Goal: Task Accomplishment & Management: Use online tool/utility

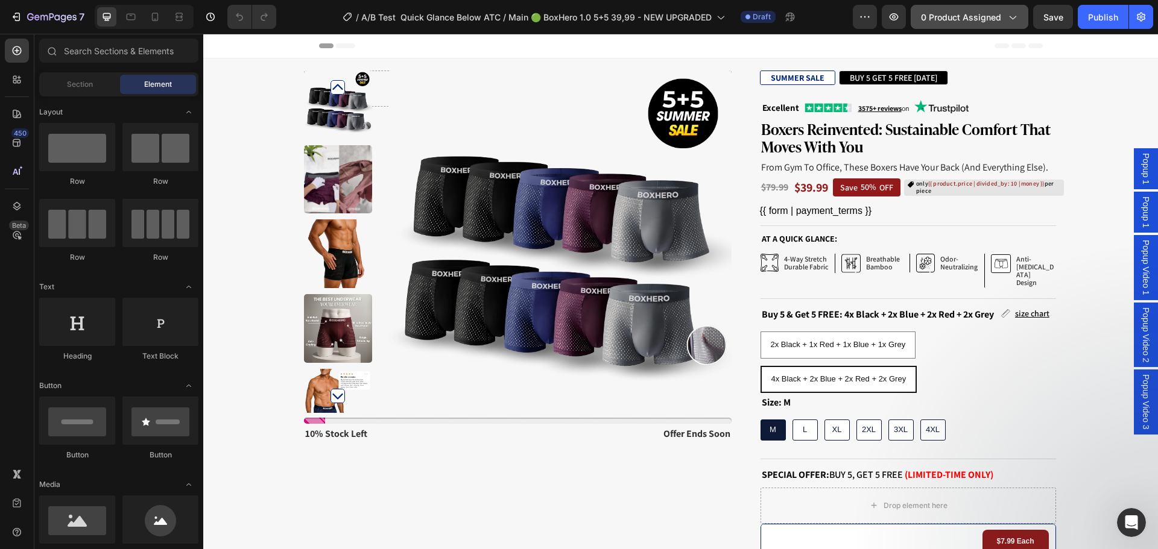
click at [932, 21] on span "0 product assigned" at bounding box center [961, 17] width 80 height 13
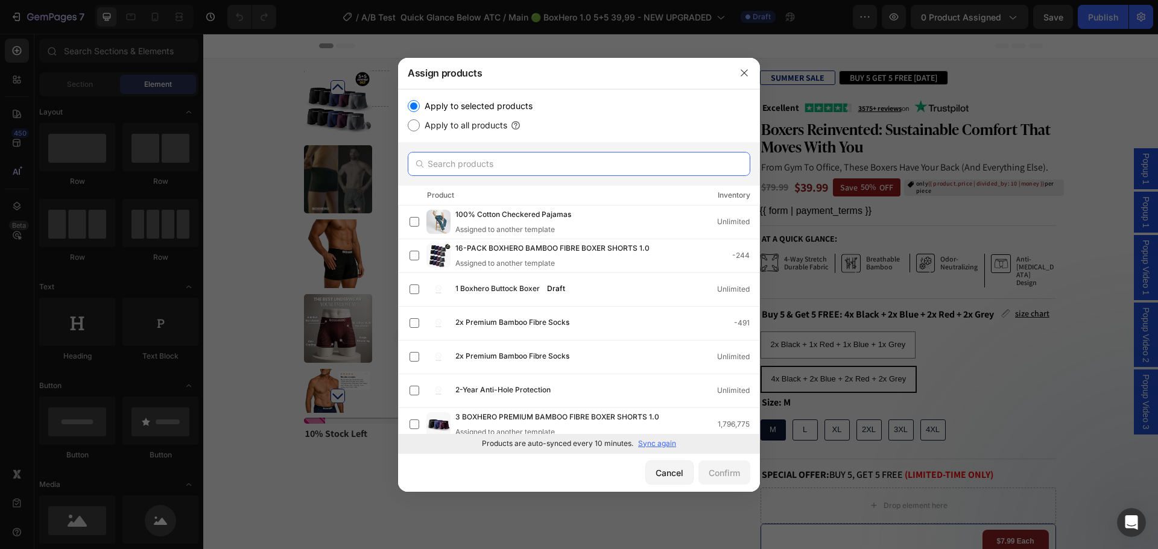
click at [625, 165] on input "text" at bounding box center [579, 164] width 343 height 24
click at [659, 468] on div "Cancel" at bounding box center [670, 473] width 28 height 13
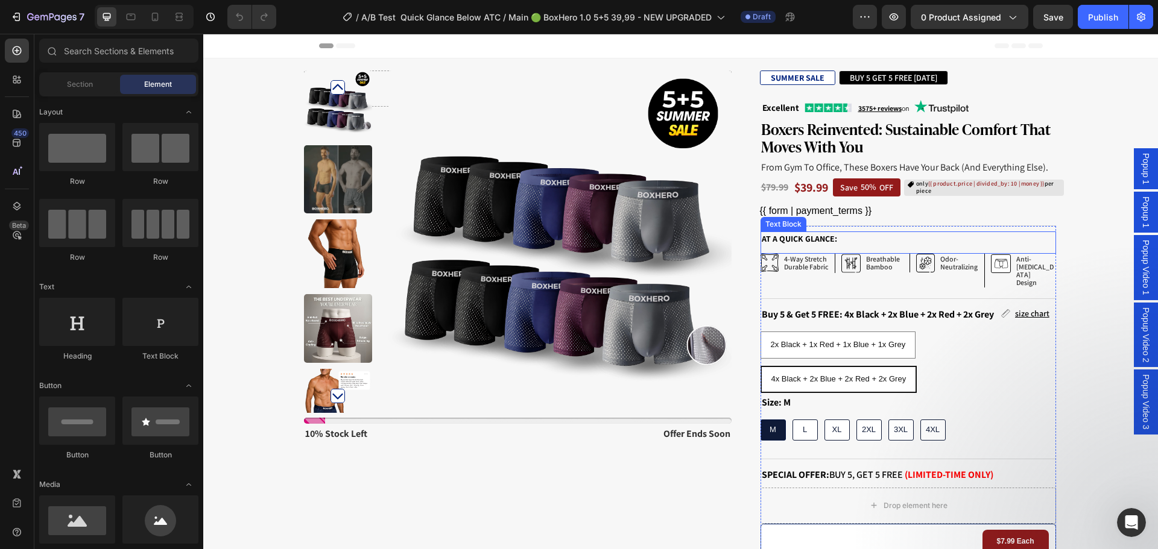
click at [969, 238] on p "At a quick glance:" at bounding box center [908, 239] width 293 height 13
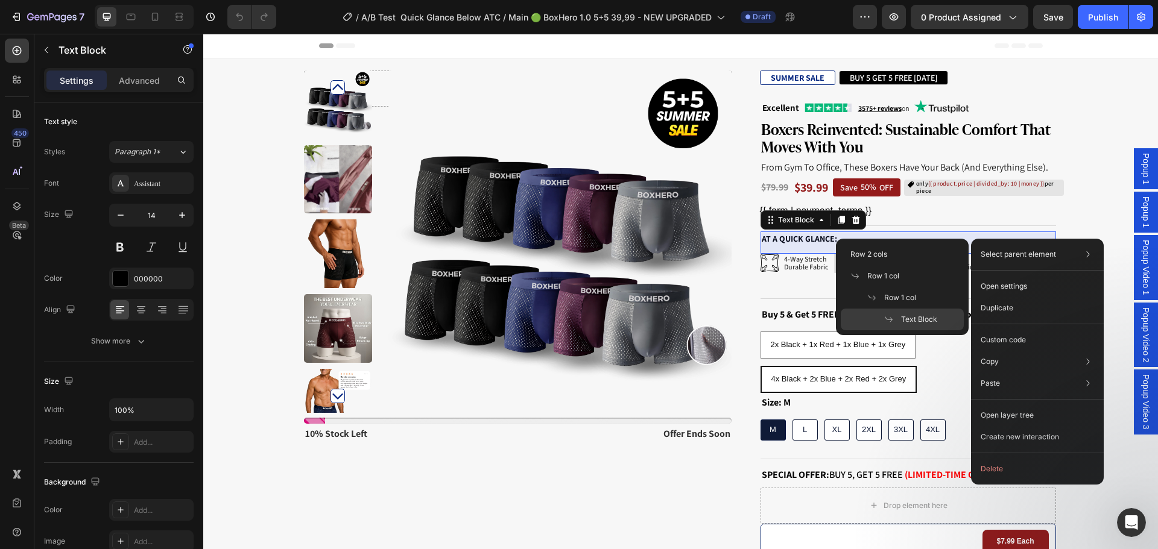
click at [922, 317] on span "Text Block" at bounding box center [919, 319] width 36 height 11
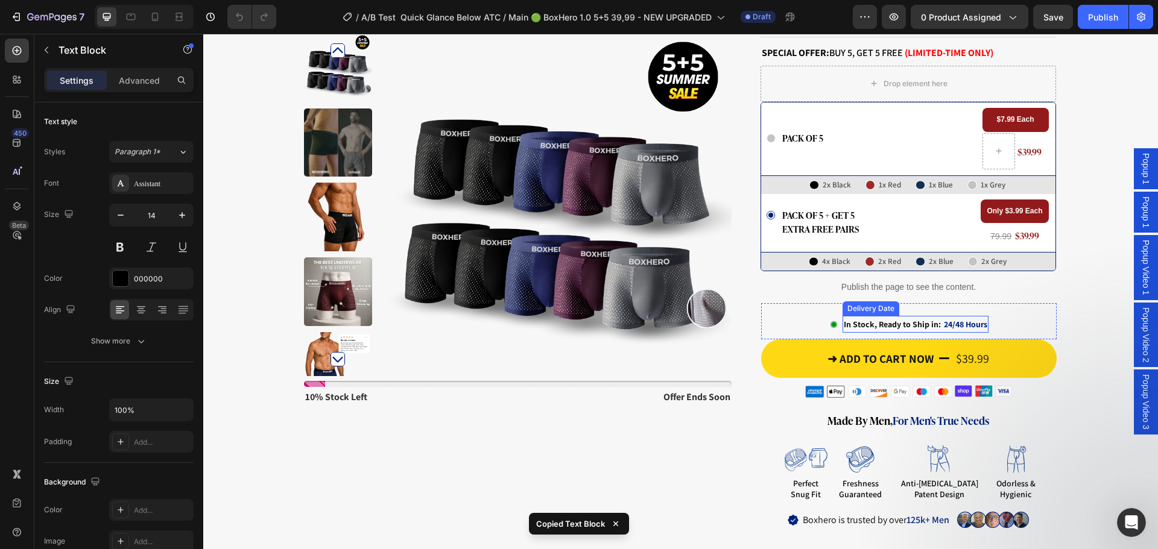
scroll to position [543, 0]
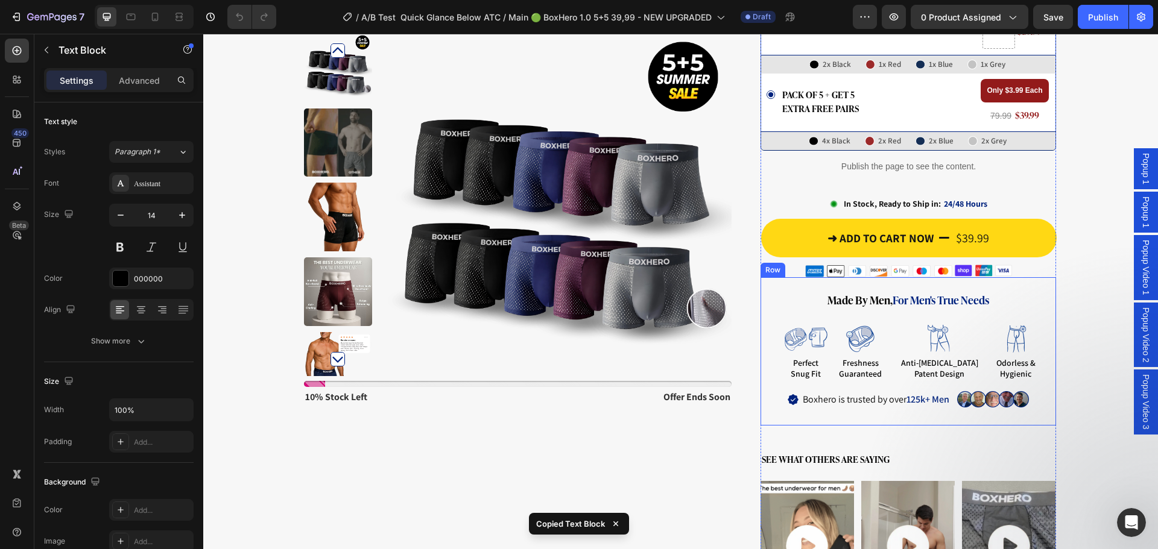
click at [805, 277] on div "made by men, for men's true needs Heading Image perfect snug fit Text Block Ima…" at bounding box center [909, 351] width 296 height 148
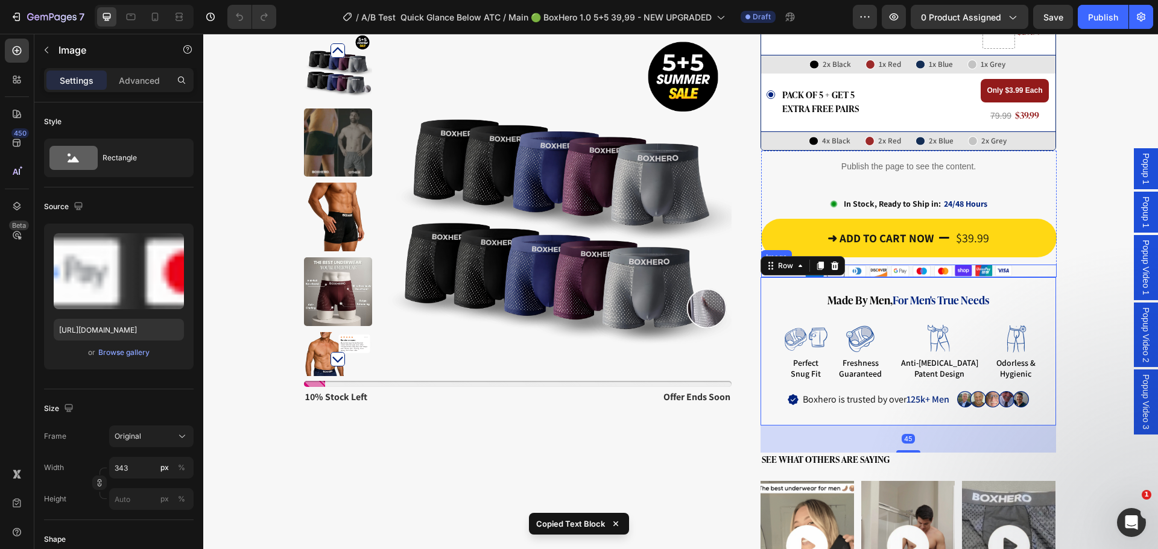
click at [1022, 265] on div at bounding box center [909, 271] width 296 height 13
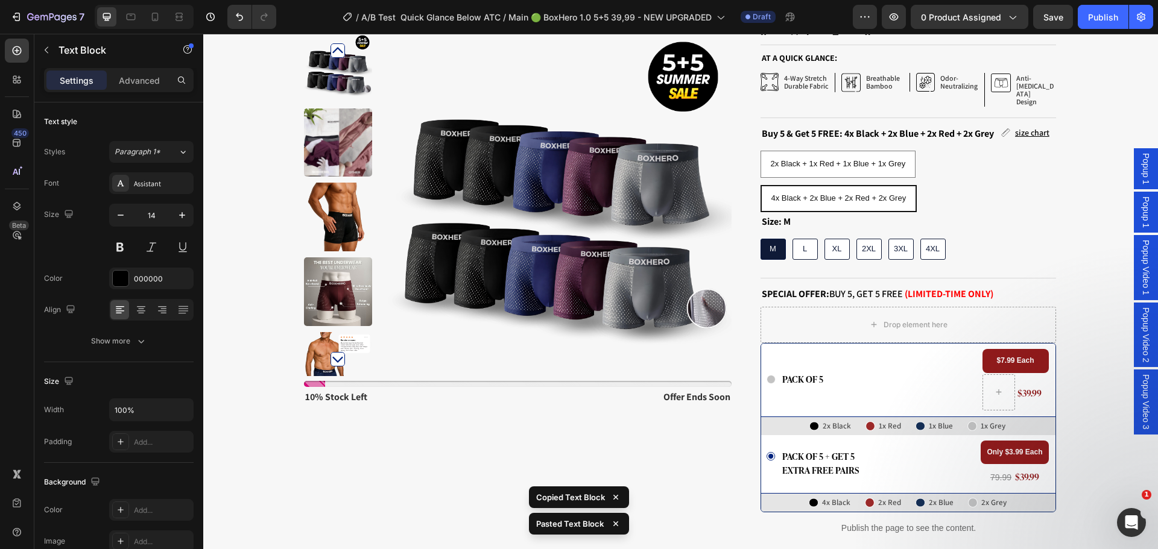
scroll to position [0, 0]
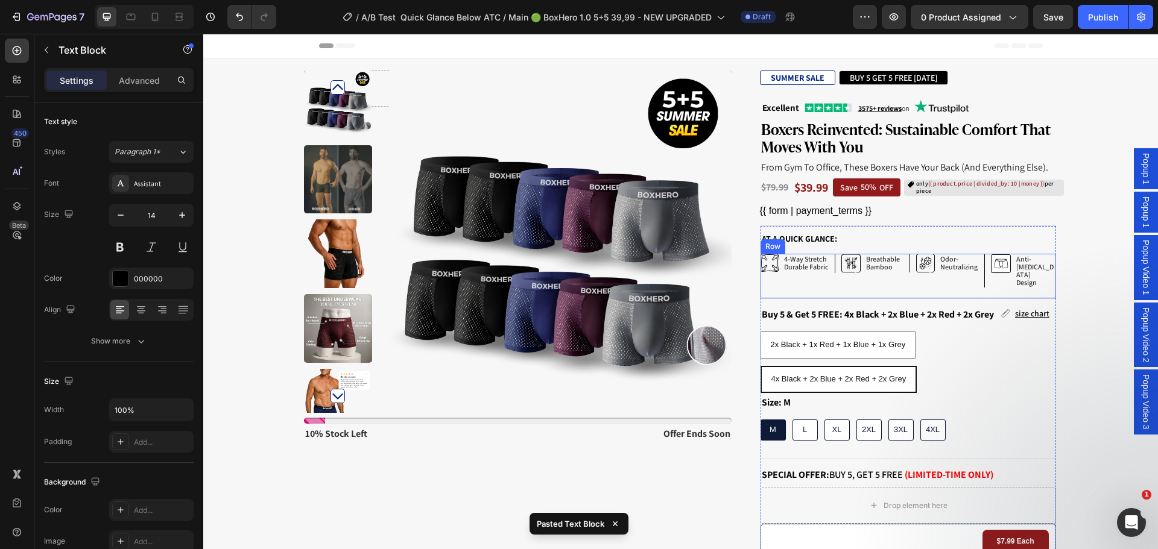
click at [1042, 276] on div "Icon 4-way stretch durable fabric Text Block Row Icon breathable bamboo Text Bl…" at bounding box center [909, 276] width 296 height 45
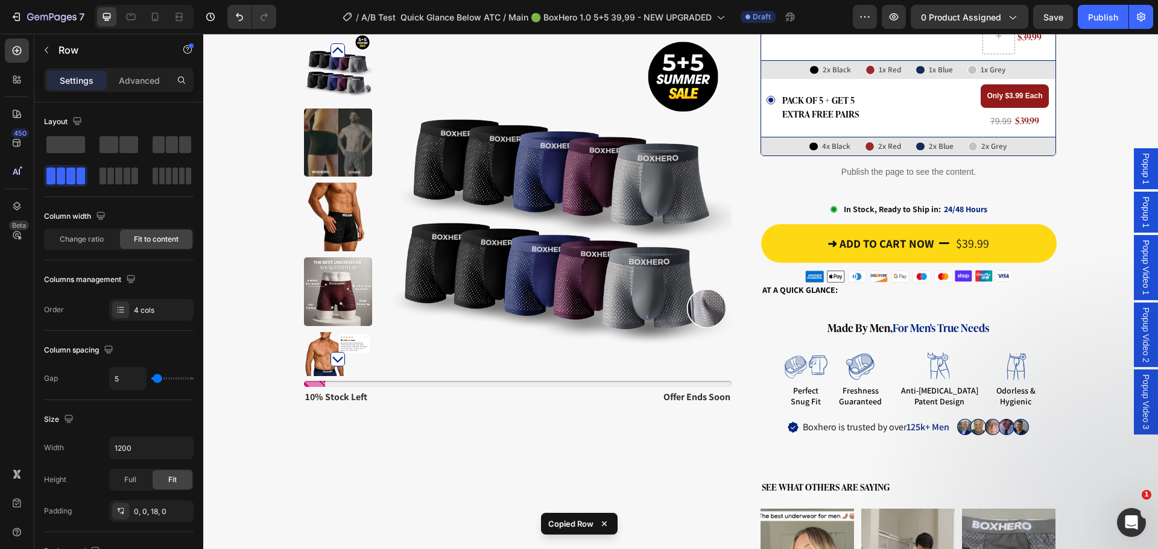
scroll to position [543, 0]
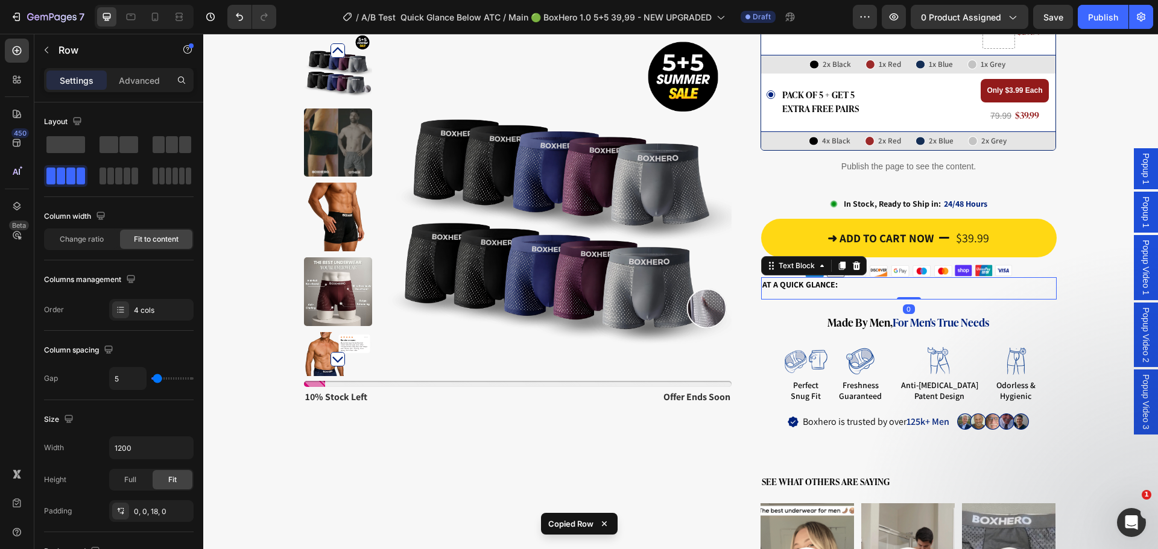
click at [955, 279] on p "At a quick glance:" at bounding box center [908, 285] width 293 height 13
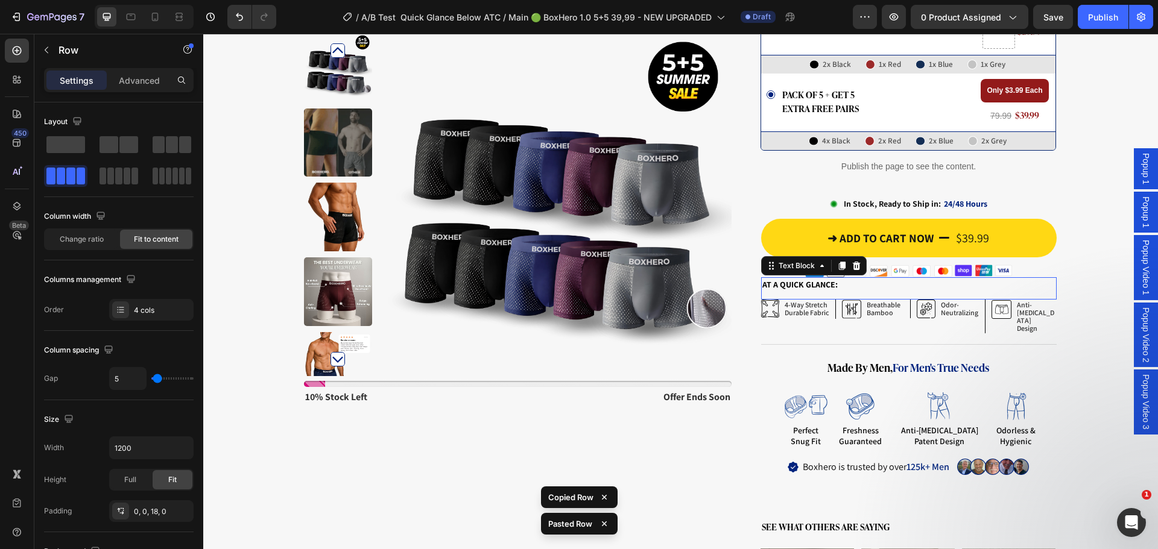
click at [997, 279] on p "At a quick glance:" at bounding box center [908, 285] width 293 height 13
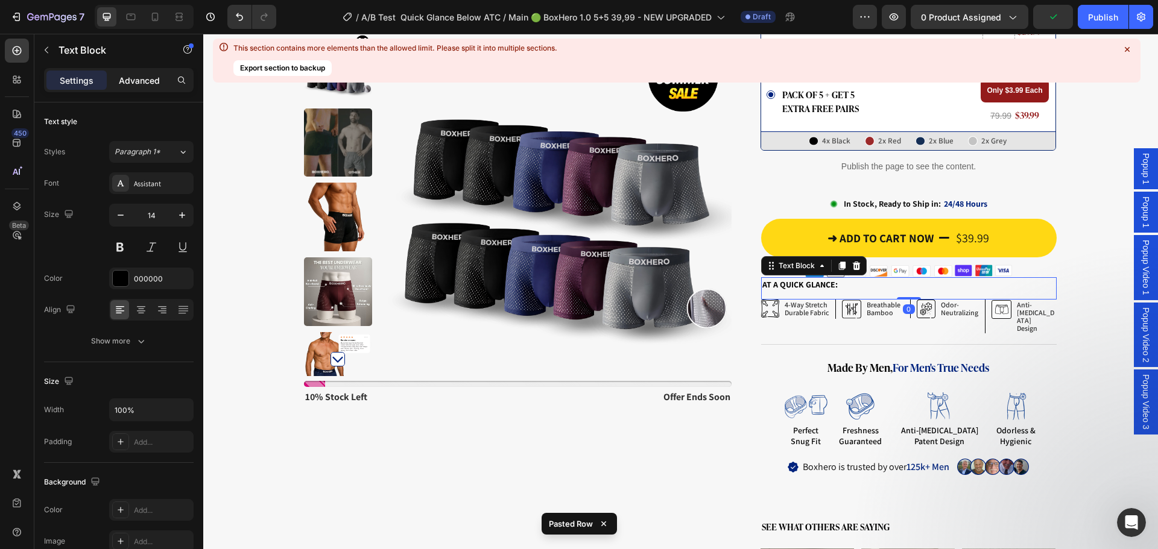
click at [141, 82] on p "Advanced" at bounding box center [139, 80] width 41 height 13
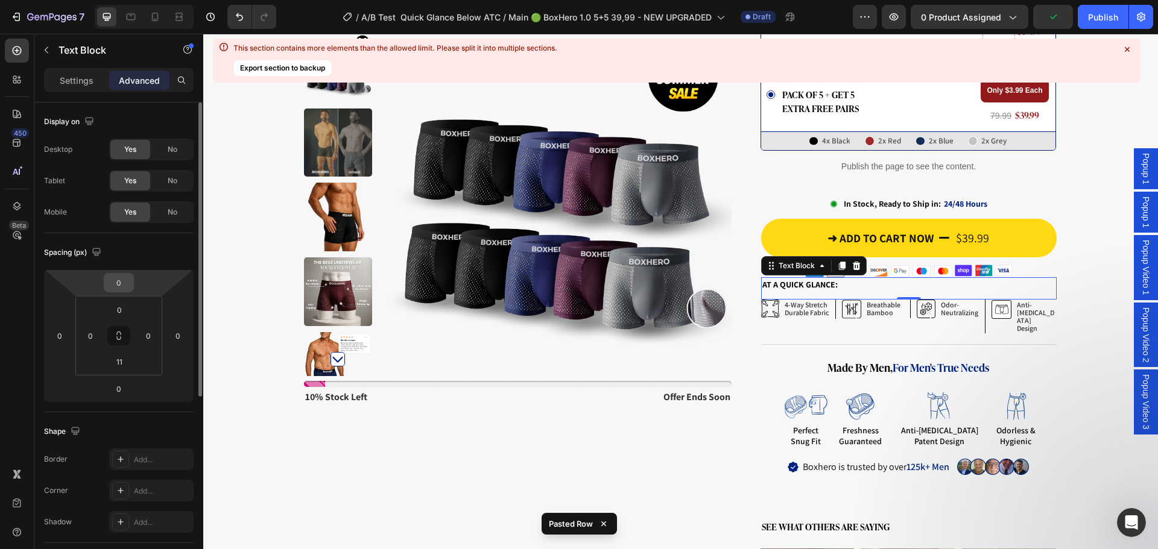
click at [119, 277] on input "0" at bounding box center [119, 283] width 24 height 18
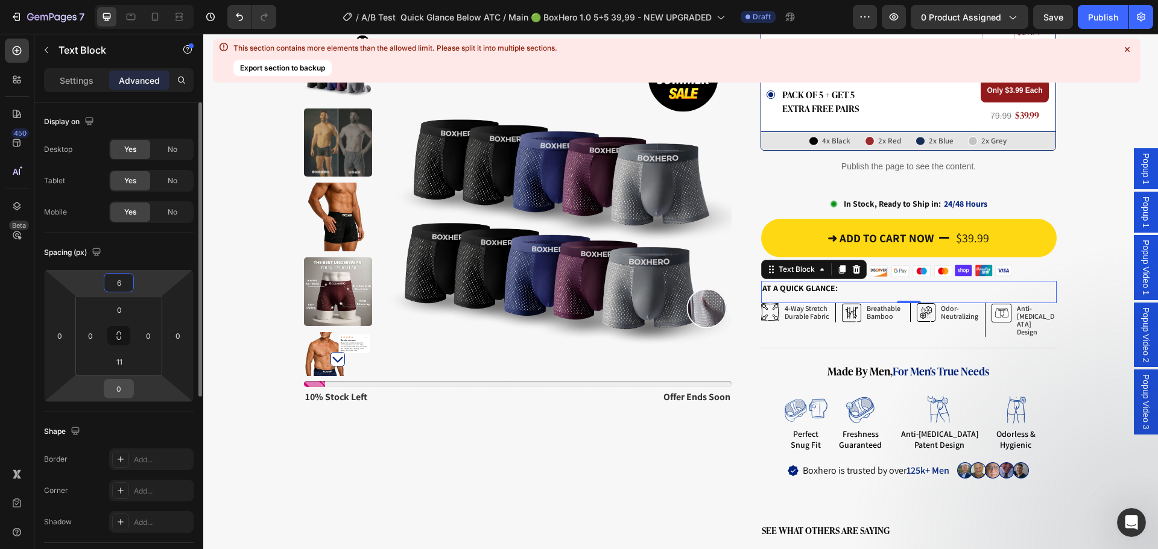
type input "6"
click at [115, 391] on input "0" at bounding box center [119, 389] width 24 height 18
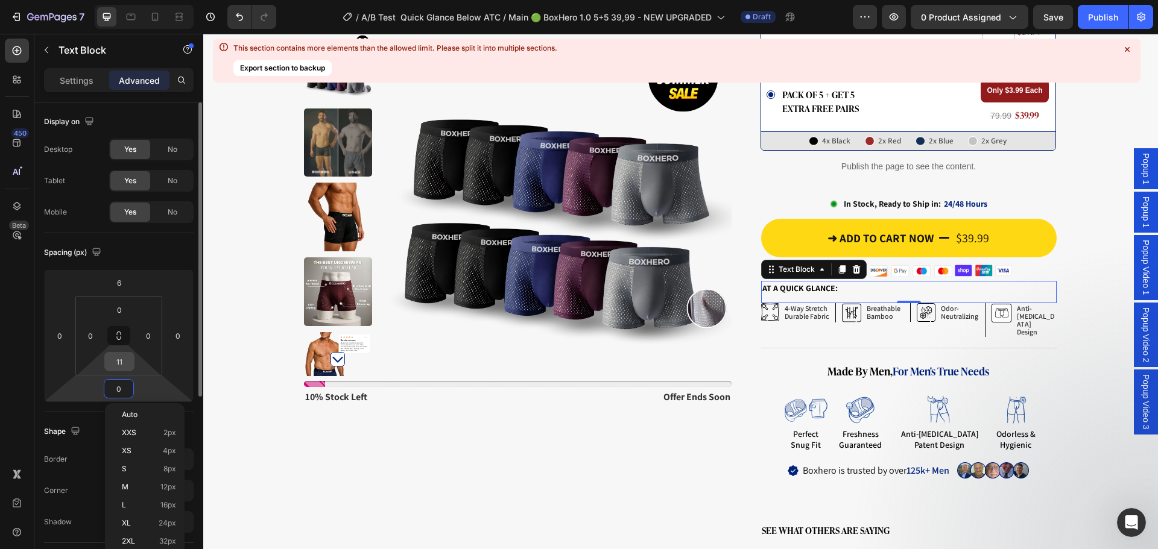
click at [116, 365] on input "11" at bounding box center [119, 362] width 24 height 18
type input "6"
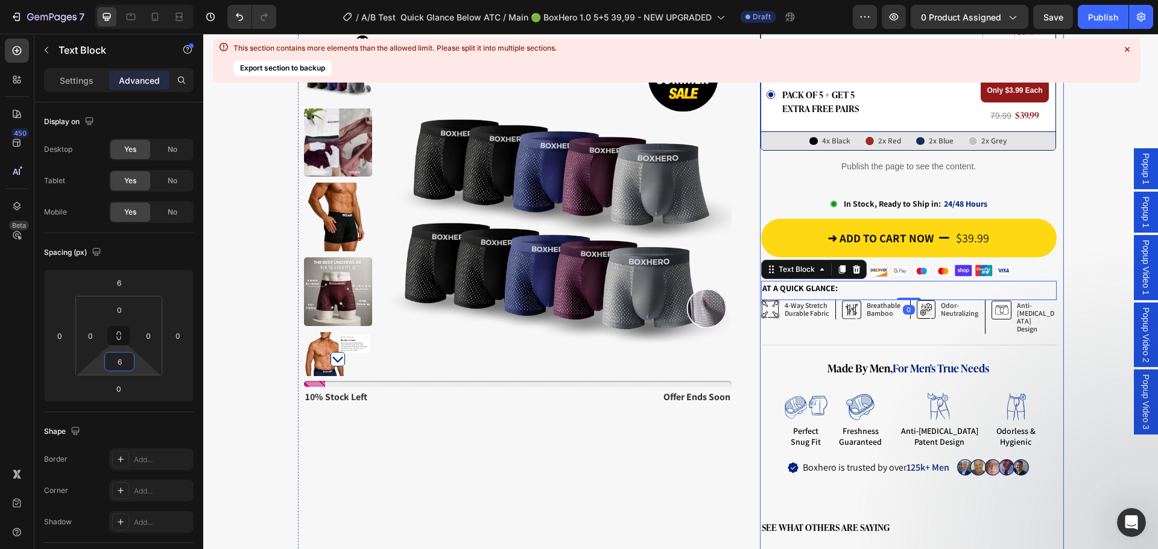
click at [1069, 304] on div "Drop element here Row Product Images Stock Counter 10% stock left Text Block of…" at bounding box center [680, 112] width 955 height 1169
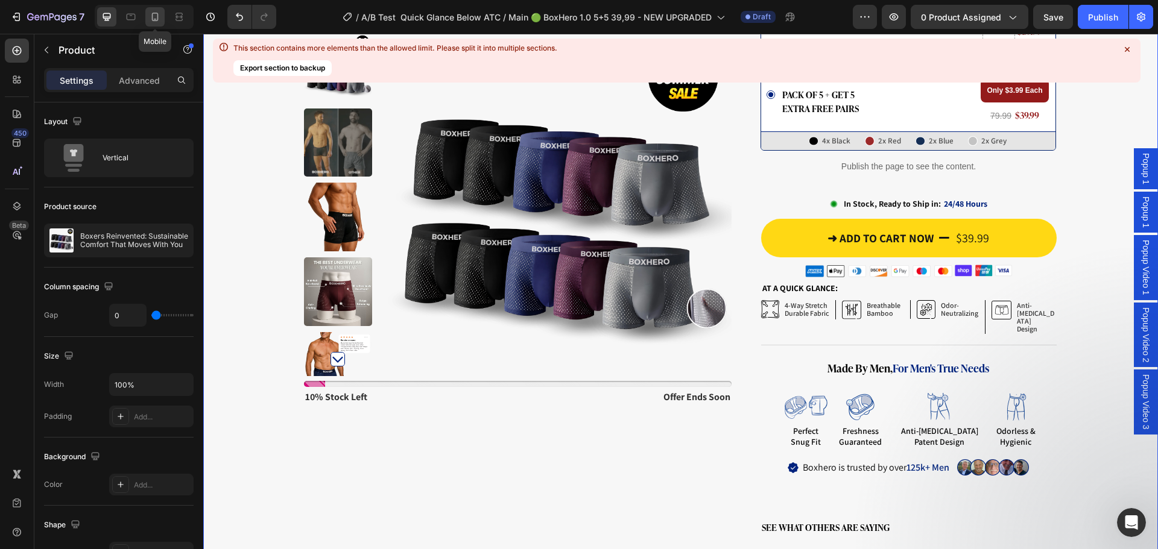
click at [154, 19] on icon at bounding box center [155, 17] width 12 height 12
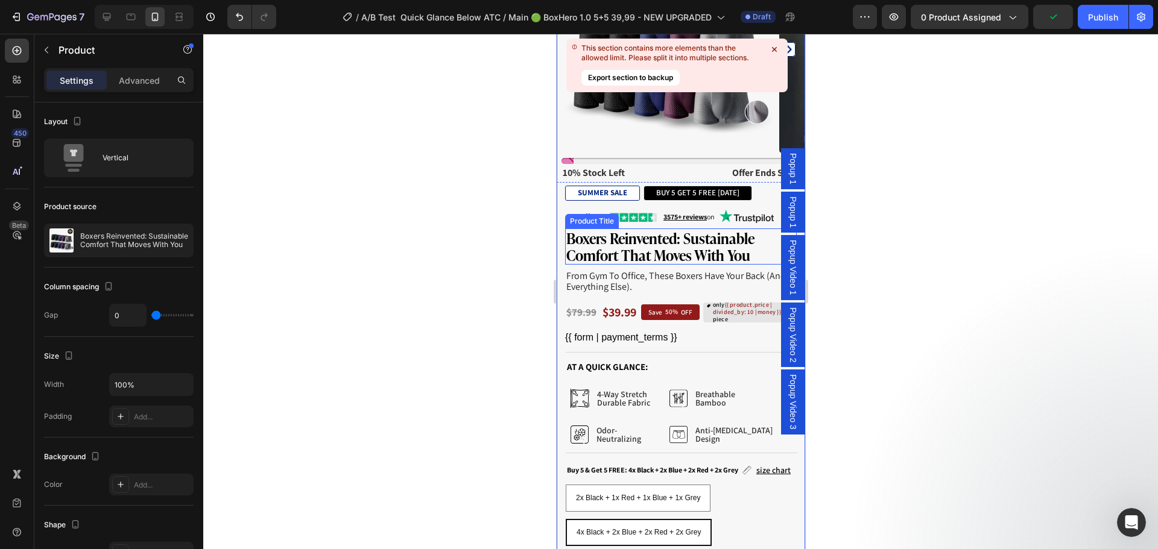
scroll to position [422, 0]
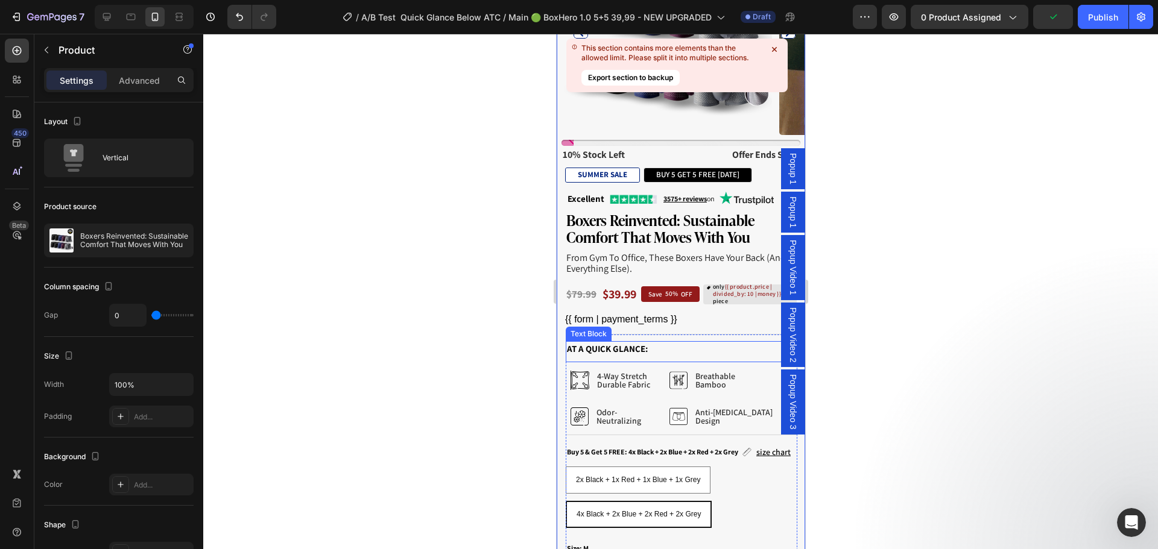
click at [687, 343] on p "At a quick glance:" at bounding box center [680, 350] width 229 height 14
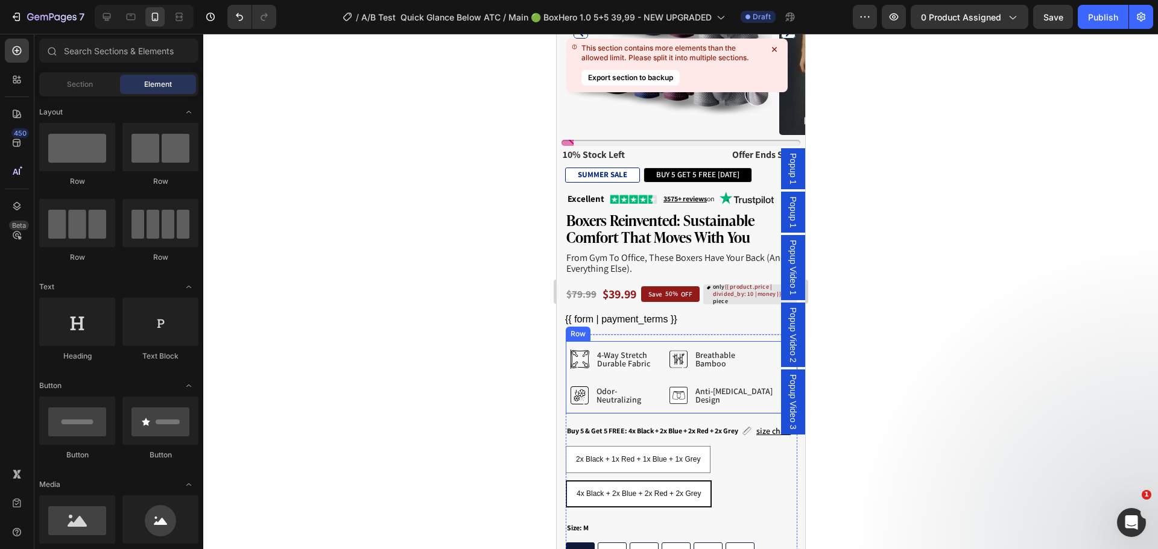
click at [741, 346] on div "Icon breathable bamboo Text Block Row" at bounding box center [721, 359] width 104 height 27
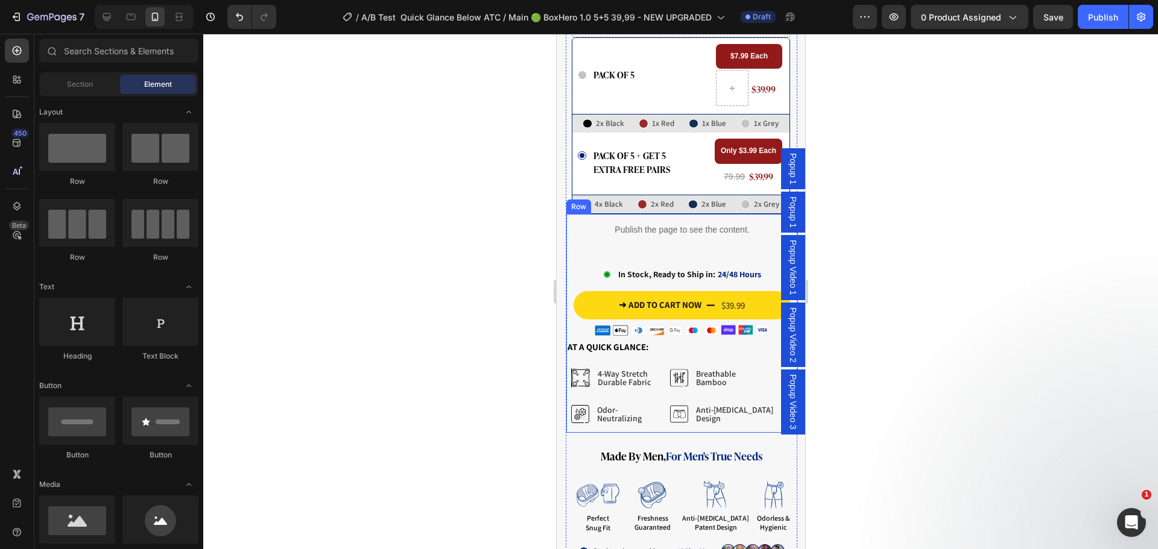
scroll to position [965, 0]
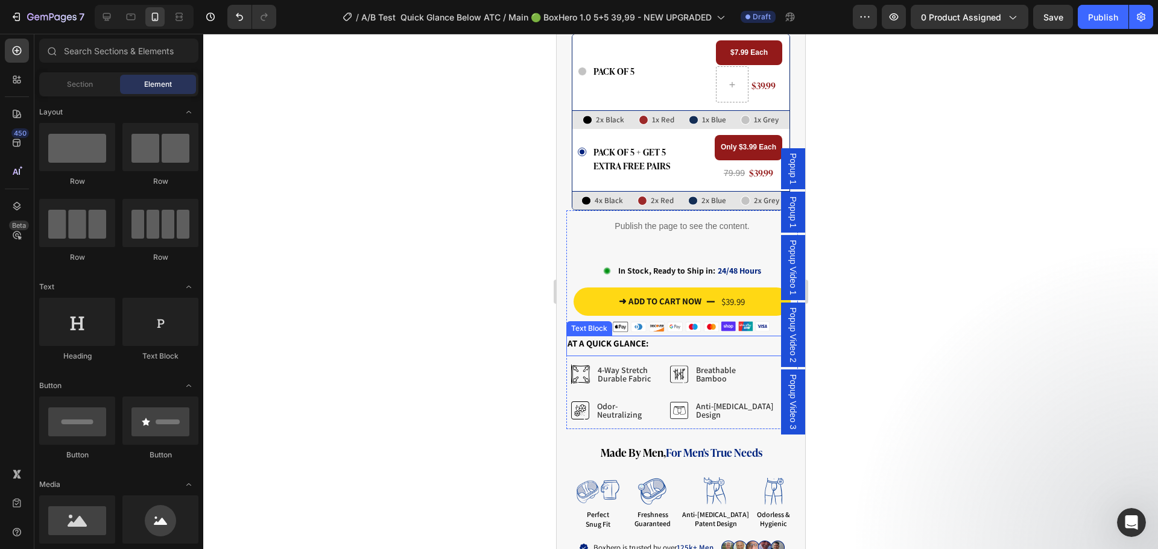
click at [492, 334] on div at bounding box center [680, 292] width 955 height 516
click at [596, 302] on button "➜ ADD TO CART NOW $39.99" at bounding box center [681, 302] width 217 height 28
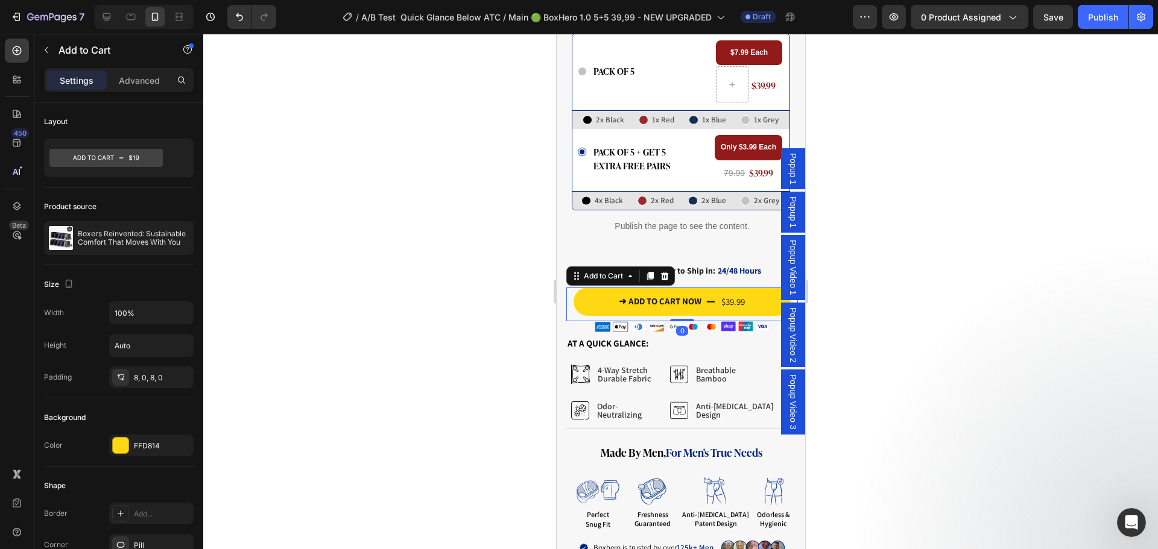
click at [540, 297] on div at bounding box center [680, 292] width 955 height 516
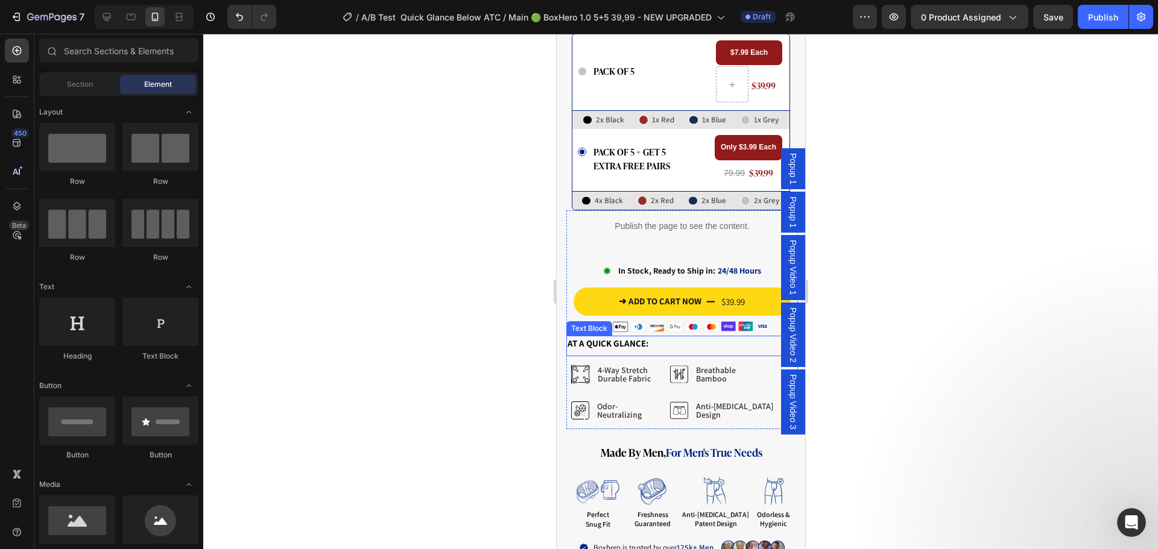
click at [672, 337] on p "At a quick glance:" at bounding box center [681, 344] width 229 height 14
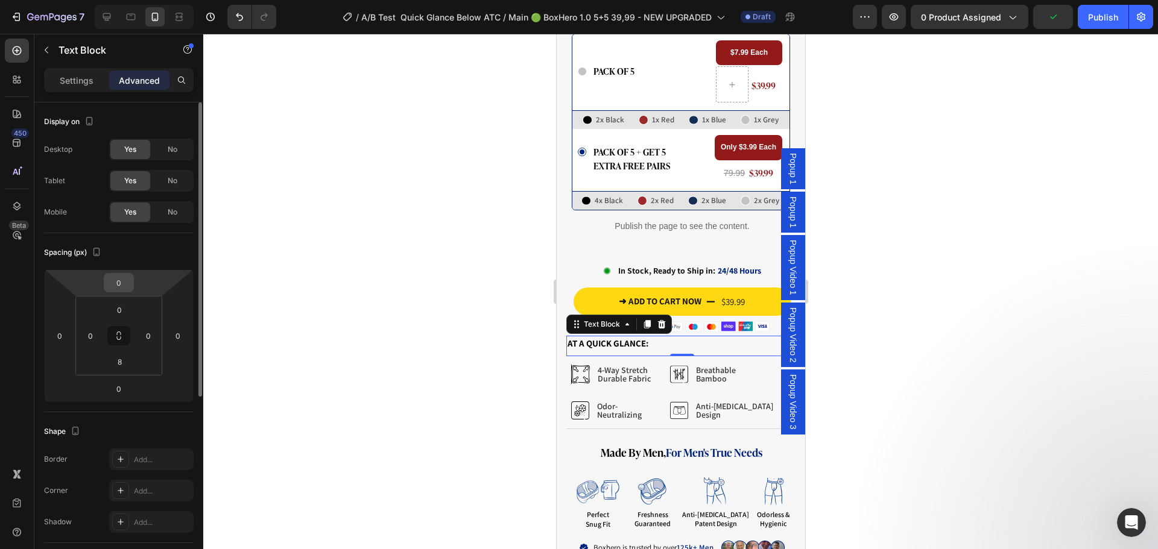
click at [118, 280] on input "0" at bounding box center [119, 283] width 24 height 18
type input "6"
click at [120, 365] on input "8" at bounding box center [119, 362] width 24 height 18
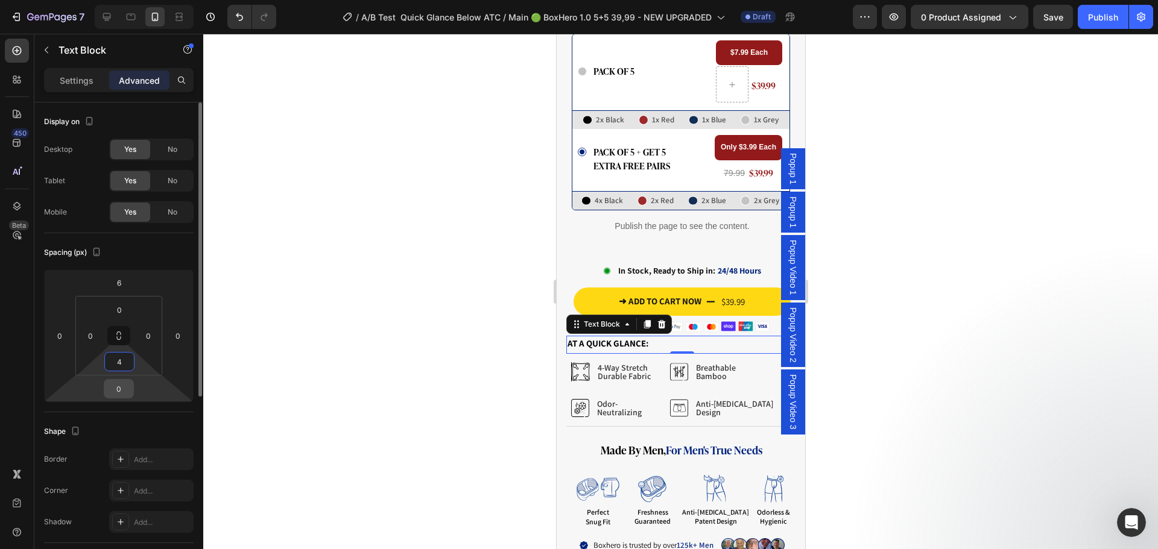
type input "4"
click at [124, 387] on input "0" at bounding box center [119, 389] width 24 height 18
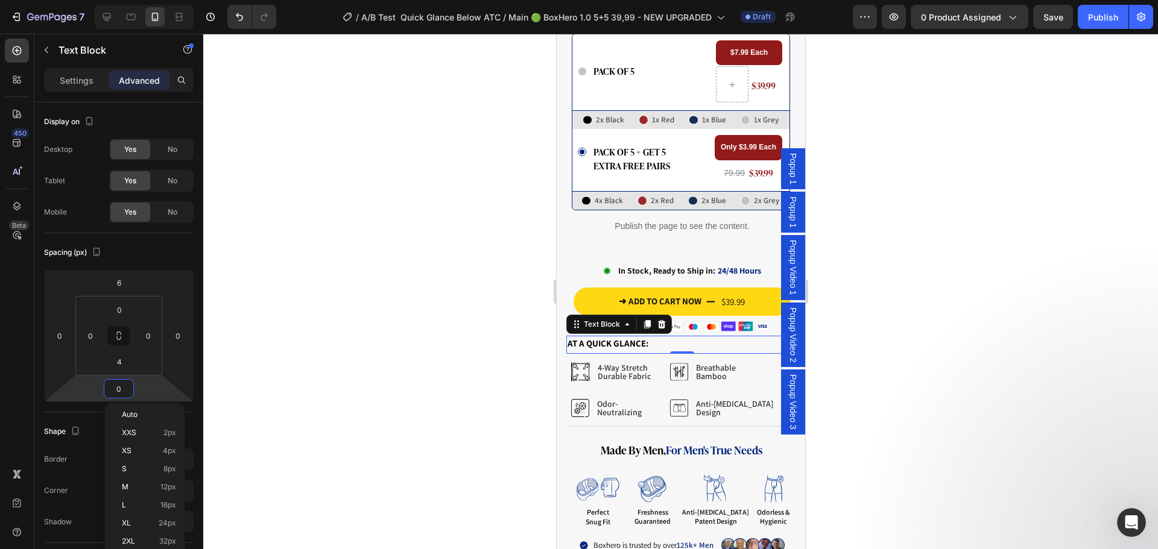
click at [387, 349] on div at bounding box center [680, 292] width 955 height 516
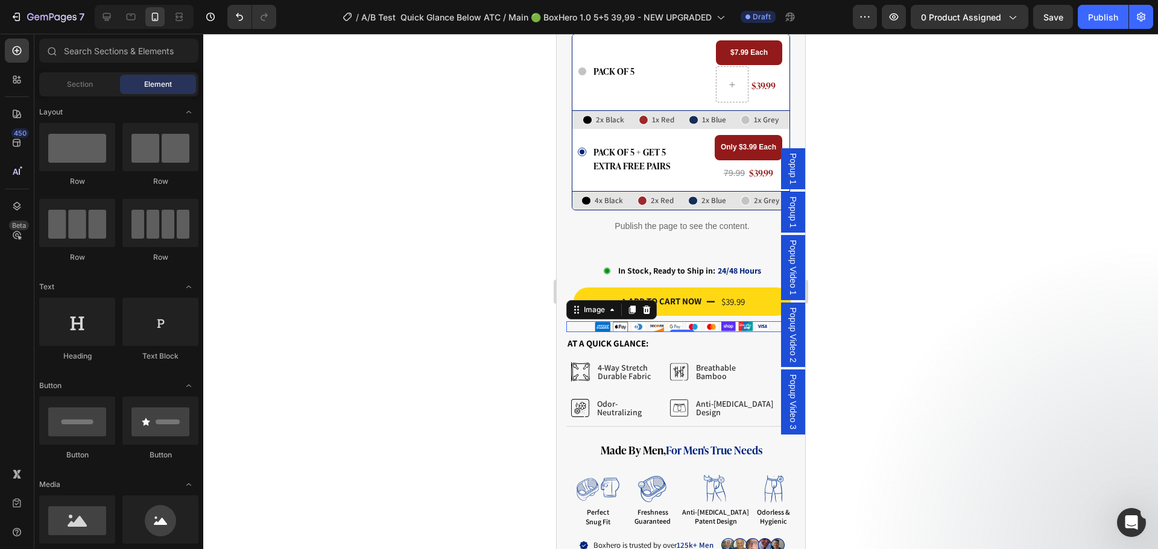
click at [581, 321] on div at bounding box center [681, 326] width 217 height 11
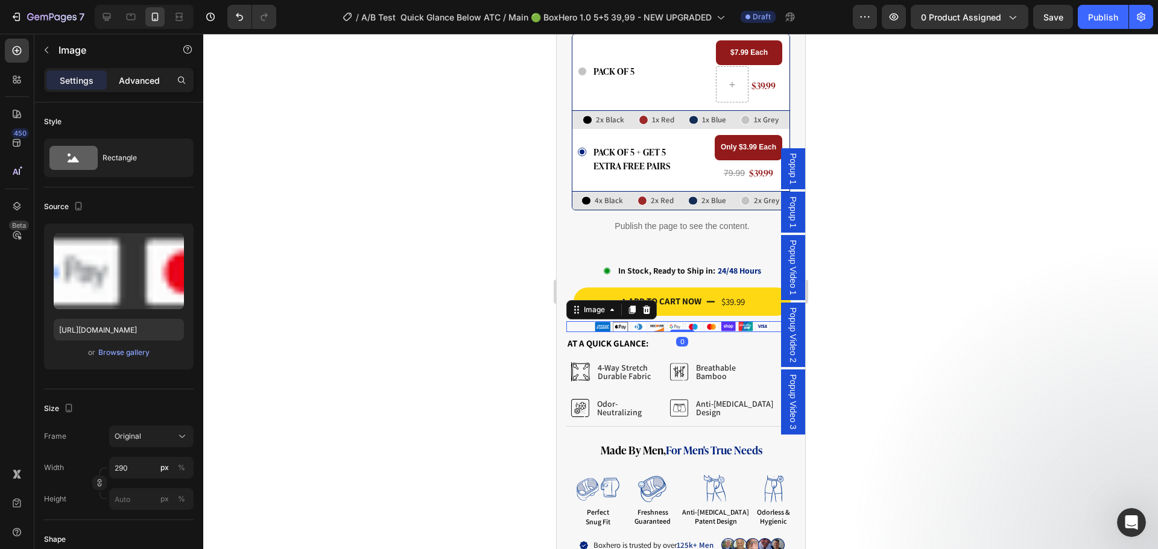
click at [144, 79] on p "Advanced" at bounding box center [139, 80] width 41 height 13
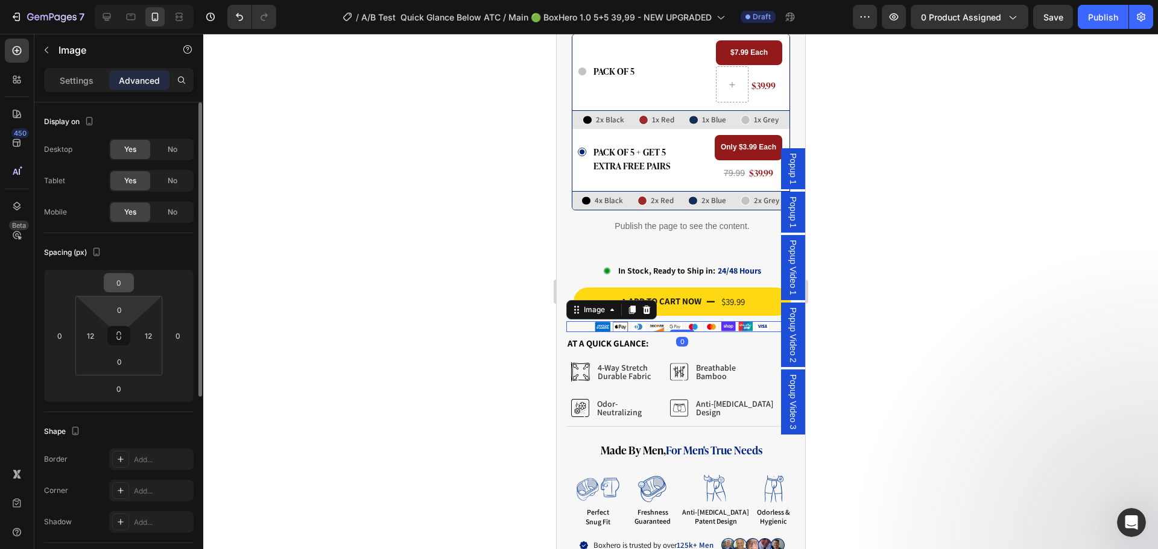
click at [123, 0] on html "7 Version history / A/B Test Quick Glance Below ATC / Main 🟢 BoxHero 1.0 5+5 39…" at bounding box center [579, 0] width 1158 height 0
click at [123, 279] on input "0" at bounding box center [119, 283] width 24 height 18
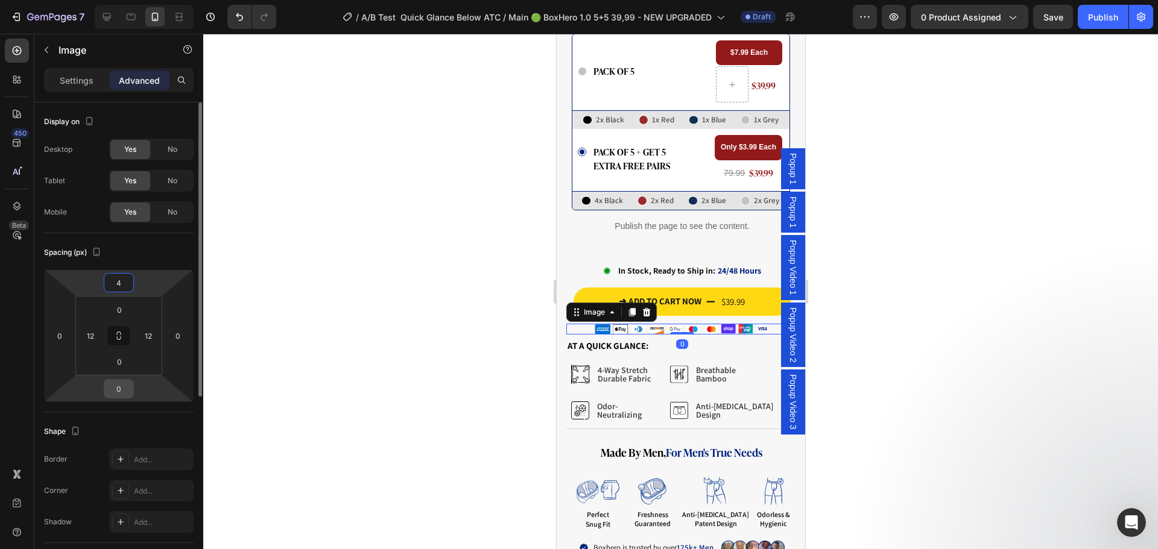
type input "4"
click at [121, 390] on input "0" at bounding box center [119, 389] width 24 height 18
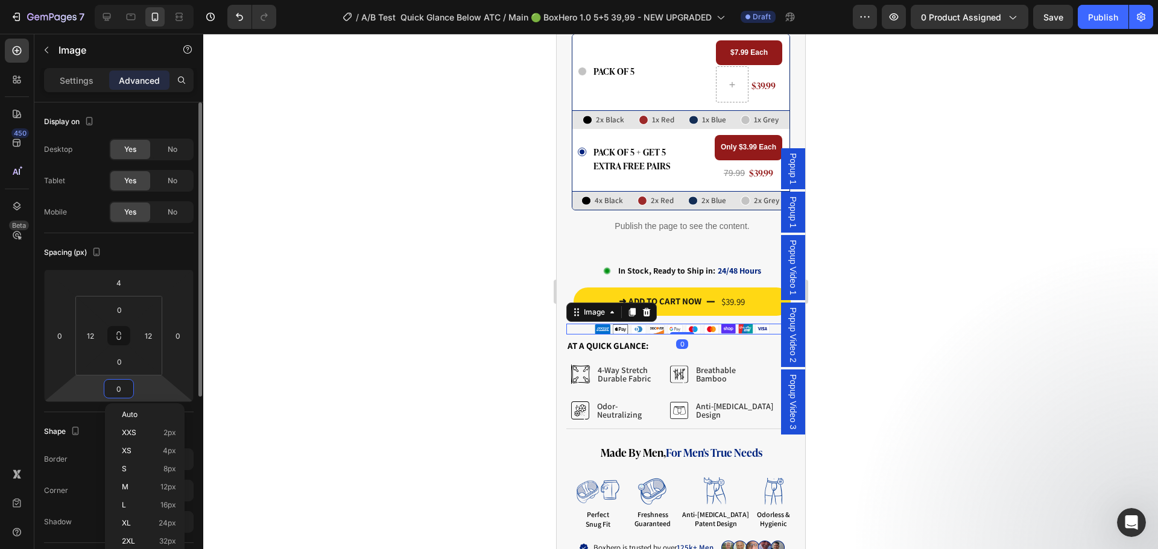
type input "4"
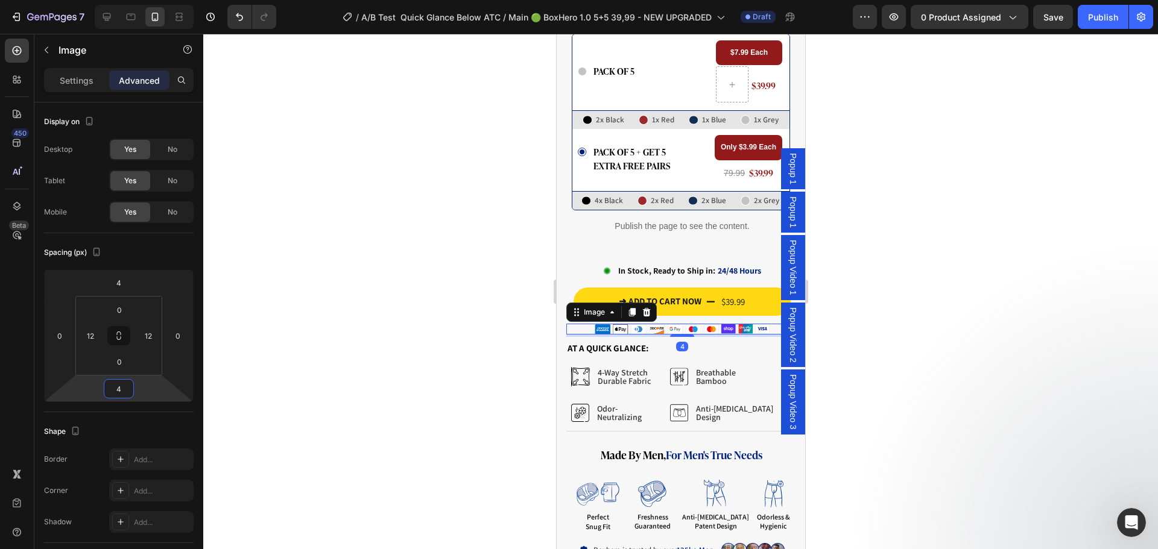
click at [410, 317] on div at bounding box center [680, 292] width 955 height 516
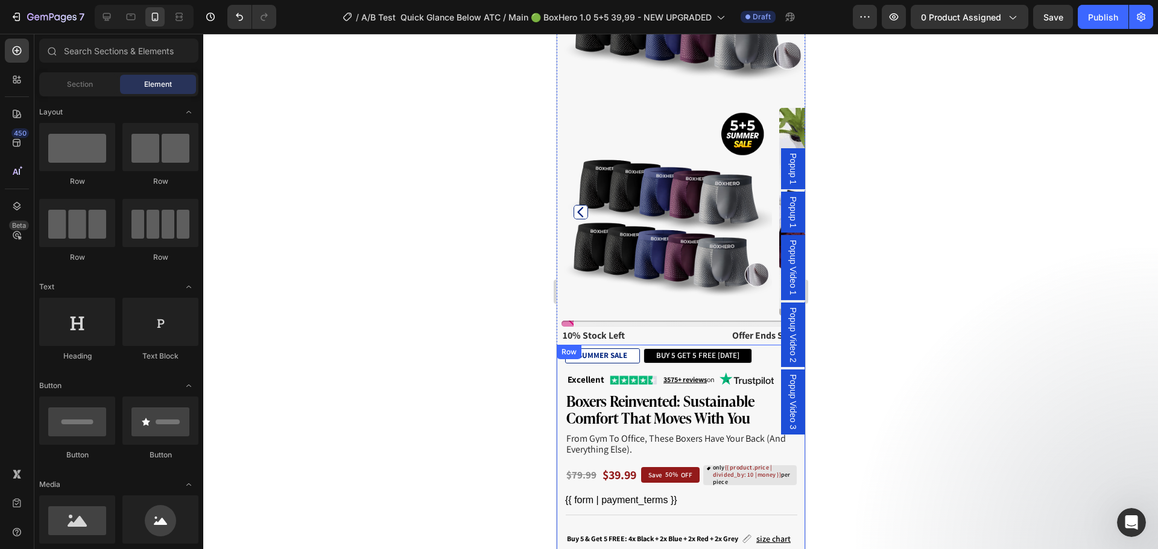
scroll to position [0, 0]
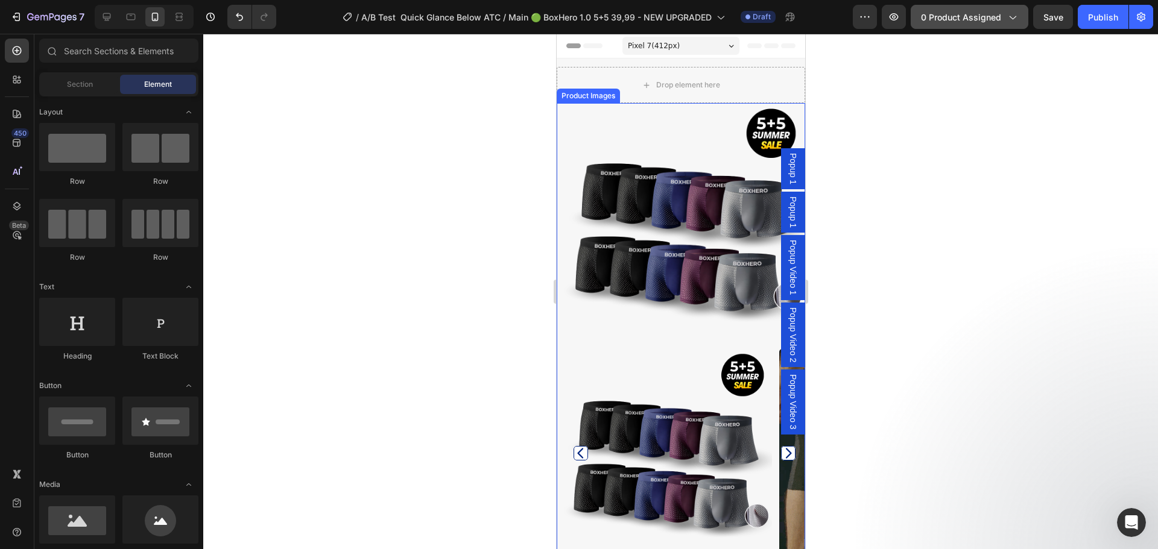
click at [991, 22] on span "0 product assigned" at bounding box center [961, 17] width 80 height 13
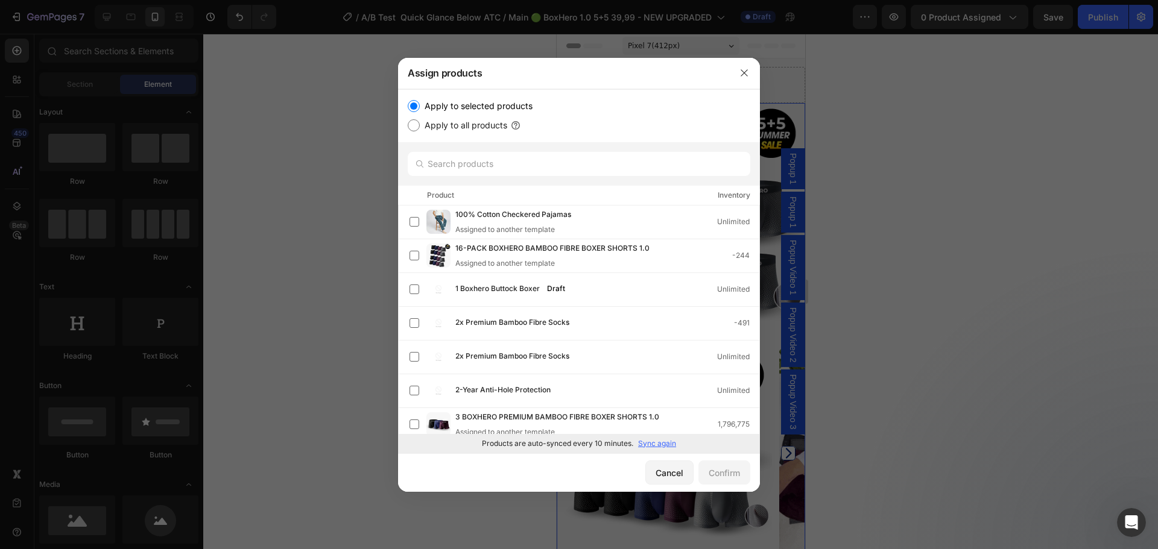
click at [652, 438] on p "Sync again" at bounding box center [657, 443] width 38 height 11
click at [593, 165] on input "text" at bounding box center [579, 164] width 343 height 24
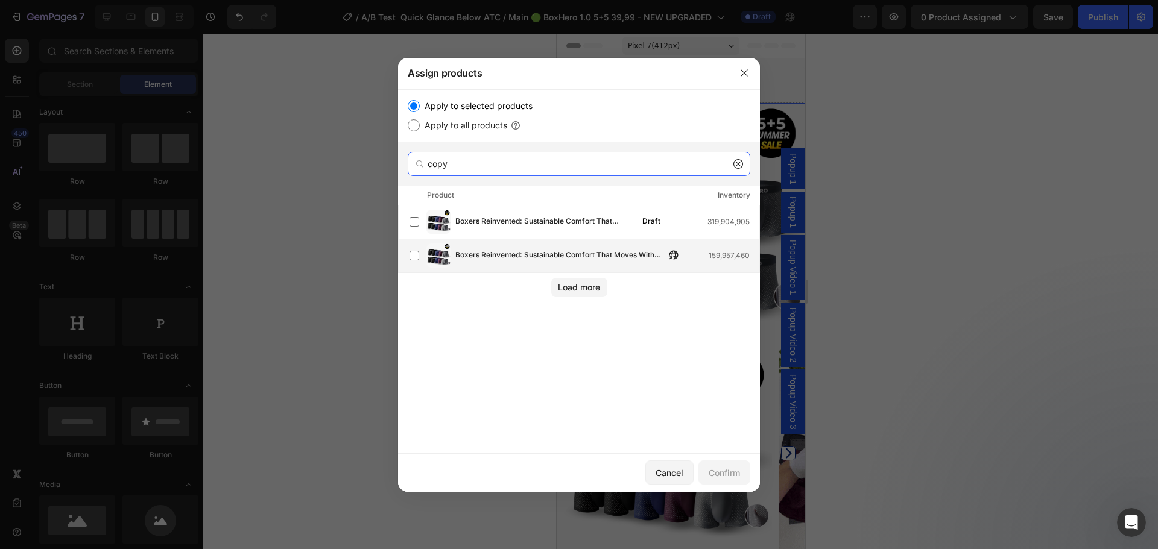
type input "copy"
click at [575, 258] on span "Boxers Reinvented: Sustainable Comfort That Moves With You (Copy)" at bounding box center [560, 255] width 210 height 13
click at [671, 256] on icon "button" at bounding box center [670, 257] width 3 height 3
click at [733, 469] on div "Confirm" at bounding box center [724, 473] width 31 height 13
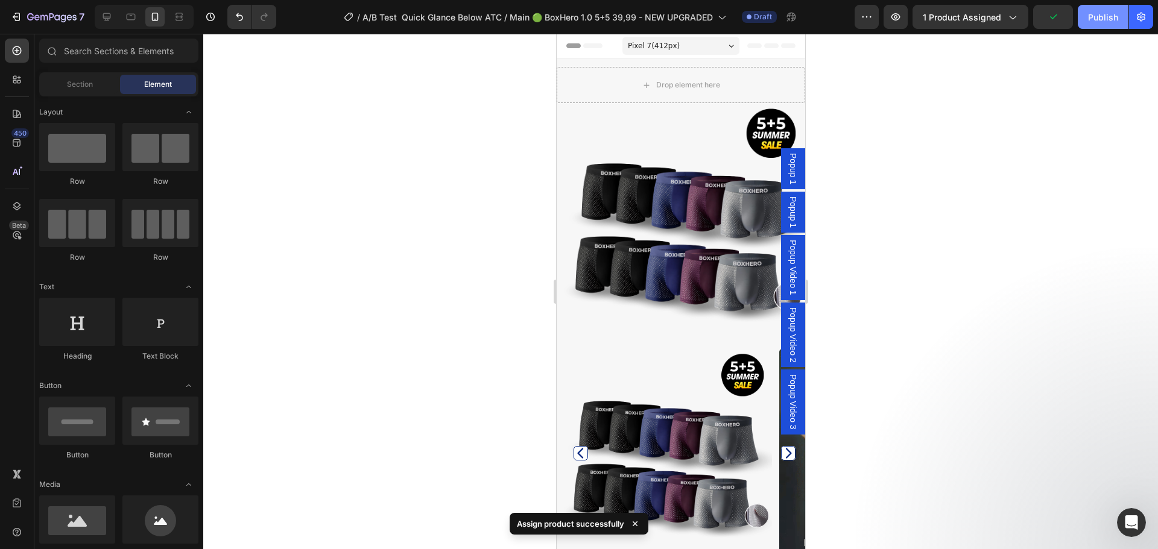
click at [1100, 25] on button "Publish" at bounding box center [1103, 17] width 51 height 24
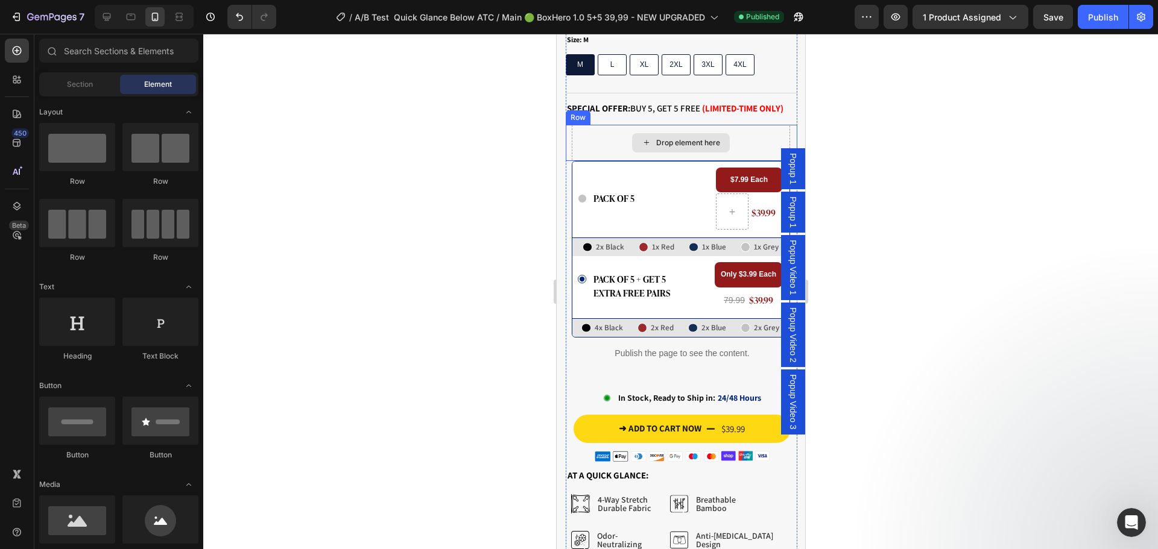
scroll to position [724, 0]
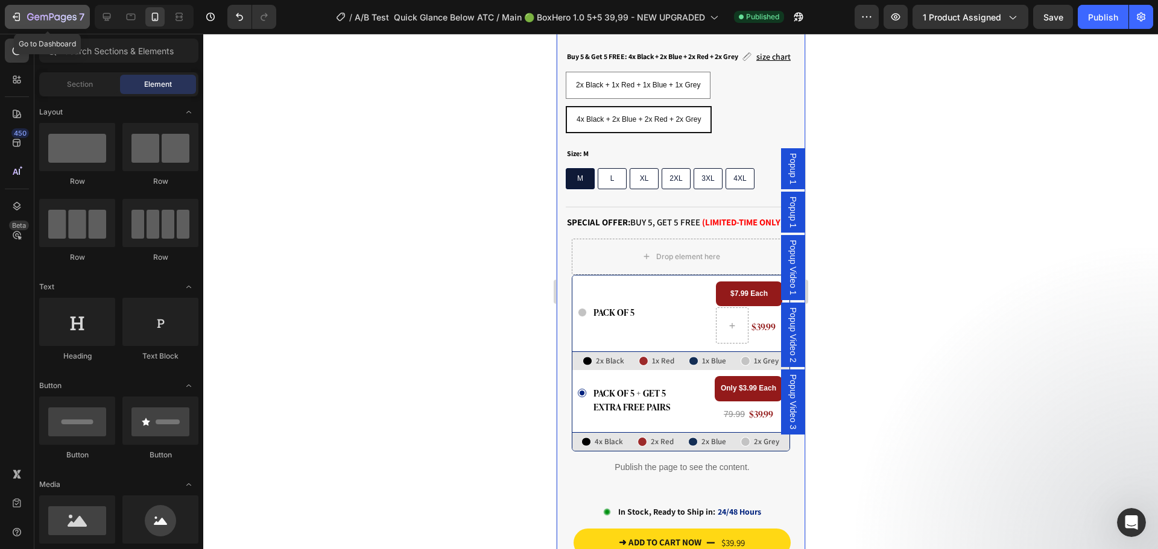
click at [14, 22] on icon "button" at bounding box center [16, 17] width 12 height 12
